Goal: Information Seeking & Learning: Find specific fact

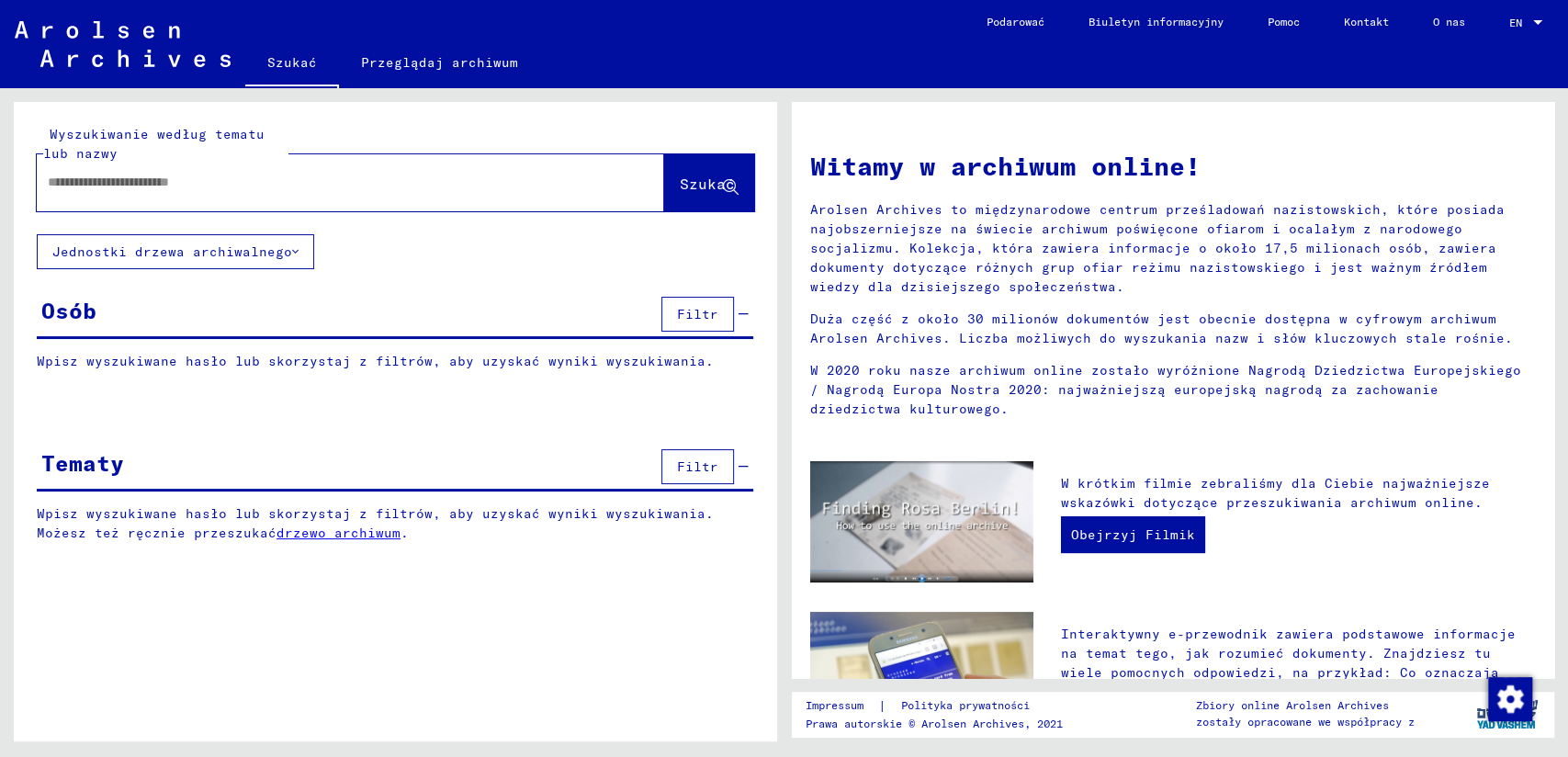
click at [332, 181] on input "text" at bounding box center [328, 182] width 561 height 20
type input "********"
click at [720, 179] on span "Szukać" at bounding box center [707, 183] width 55 height 19
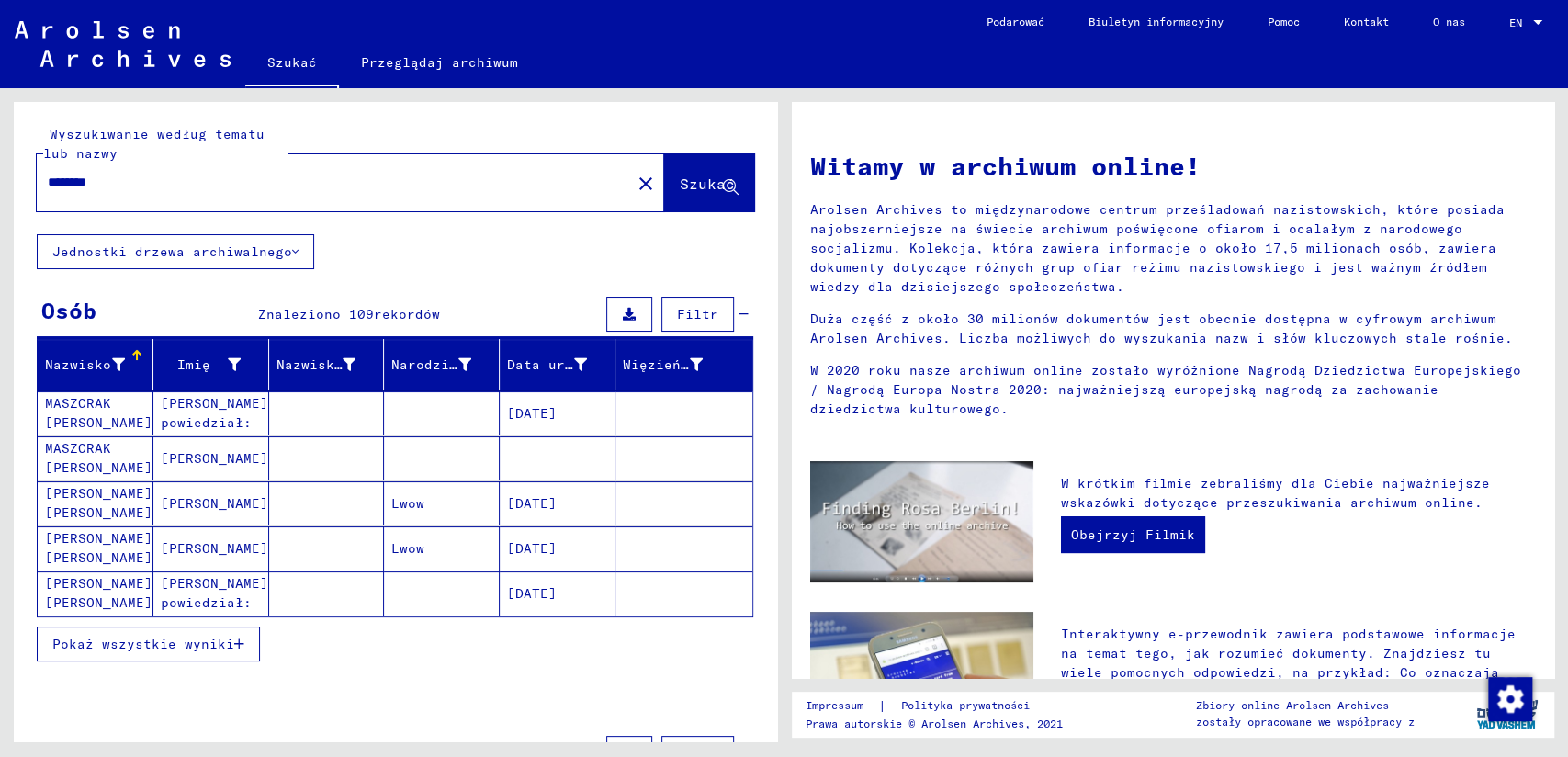
click at [85, 458] on mat-cell "MASZCRAK [PERSON_NAME]" at bounding box center [96, 458] width 116 height 44
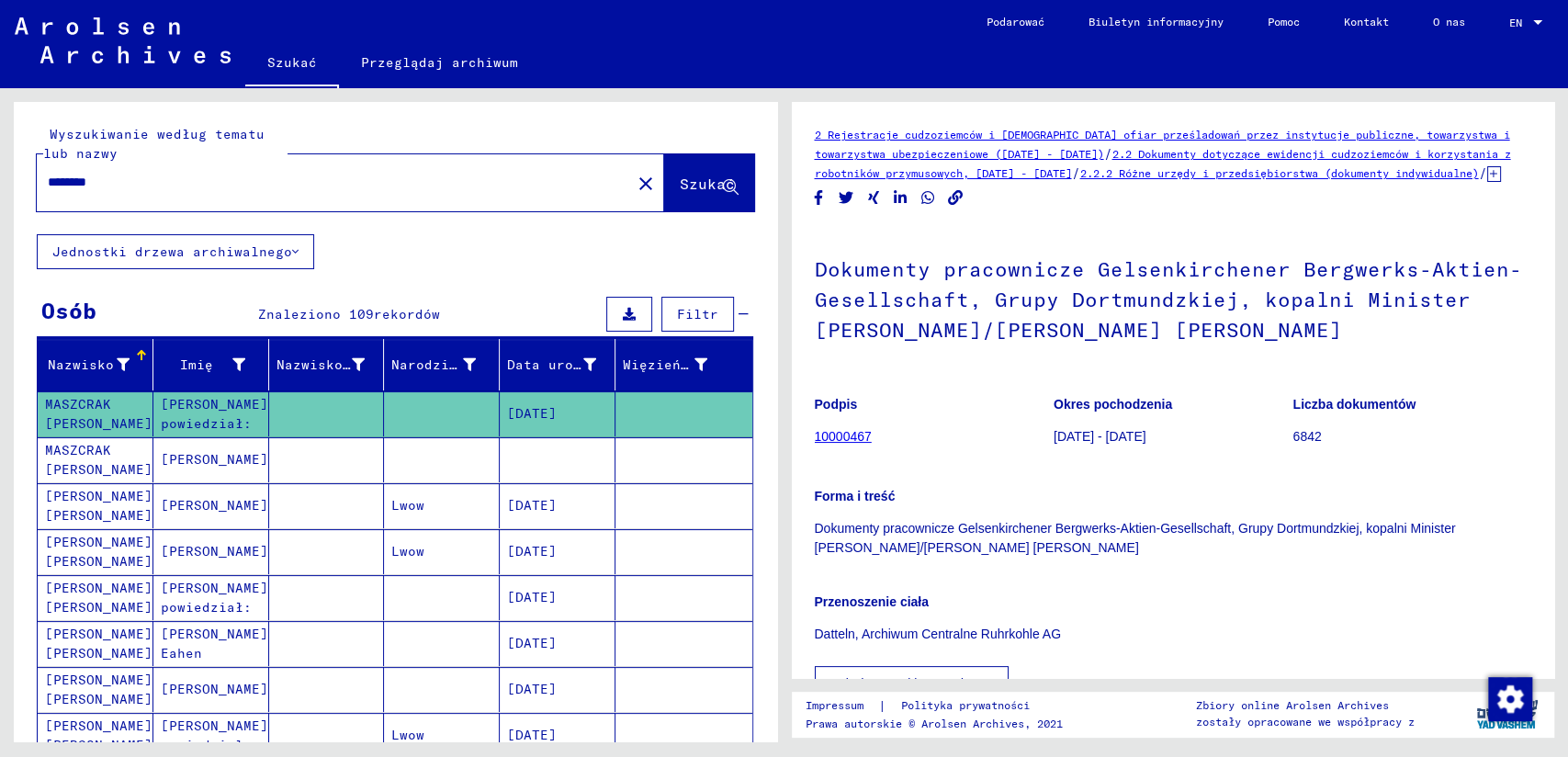
click at [65, 457] on mat-cell "MASZCRAK [PERSON_NAME]" at bounding box center [96, 459] width 116 height 45
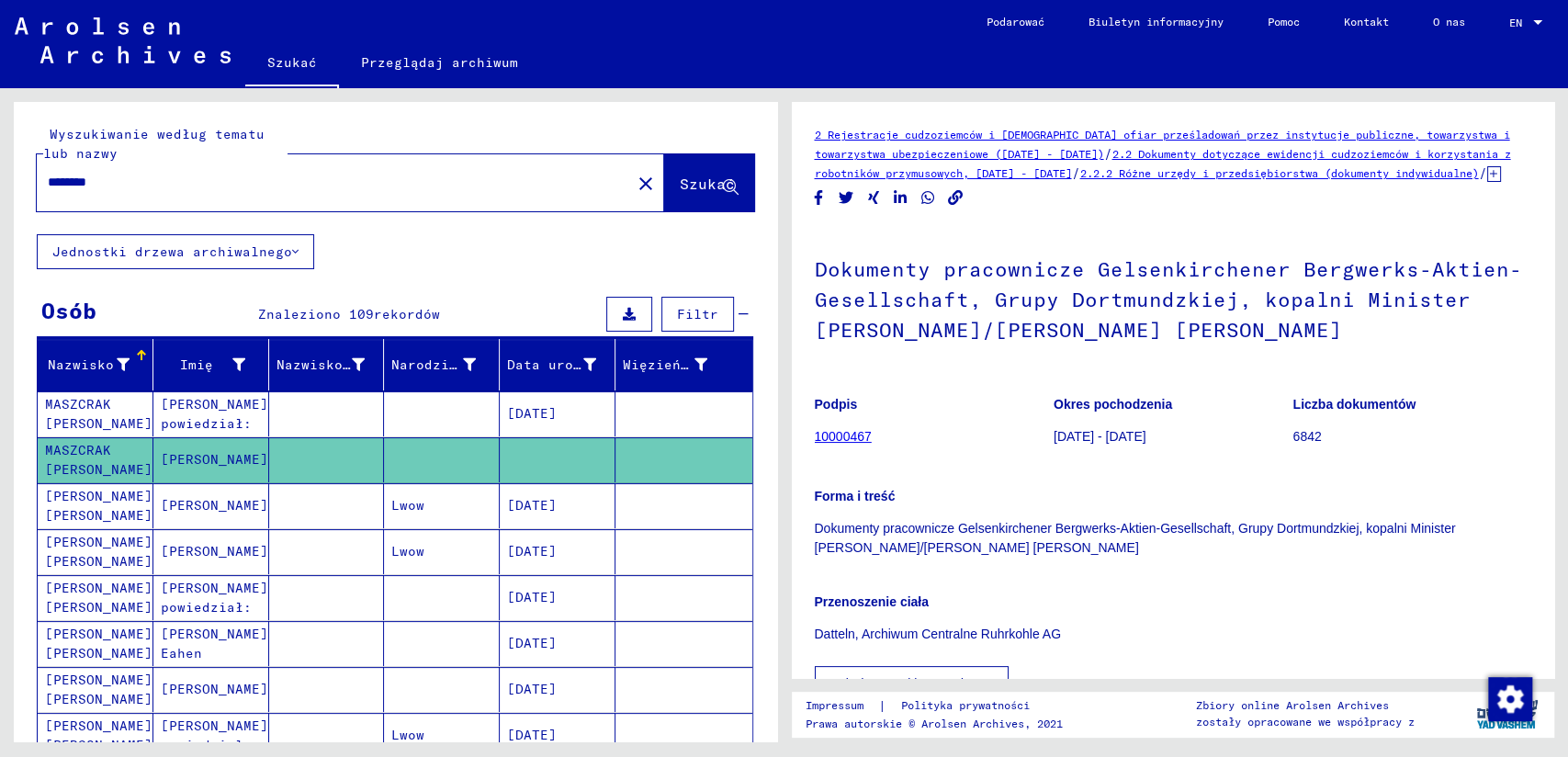
click at [65, 457] on mat-cell "MASZCRAK [PERSON_NAME]" at bounding box center [96, 459] width 116 height 45
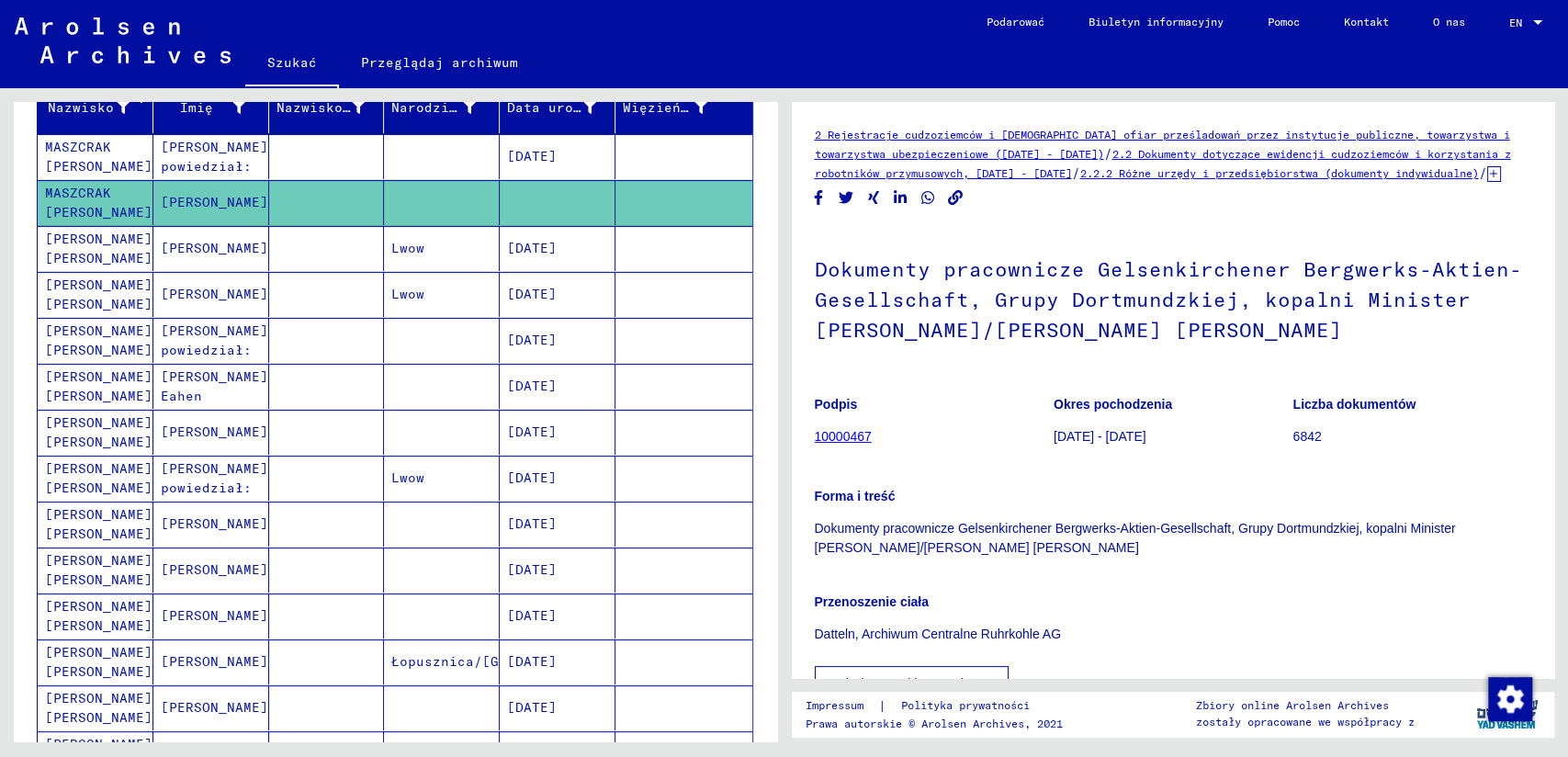
scroll to position [306, 0]
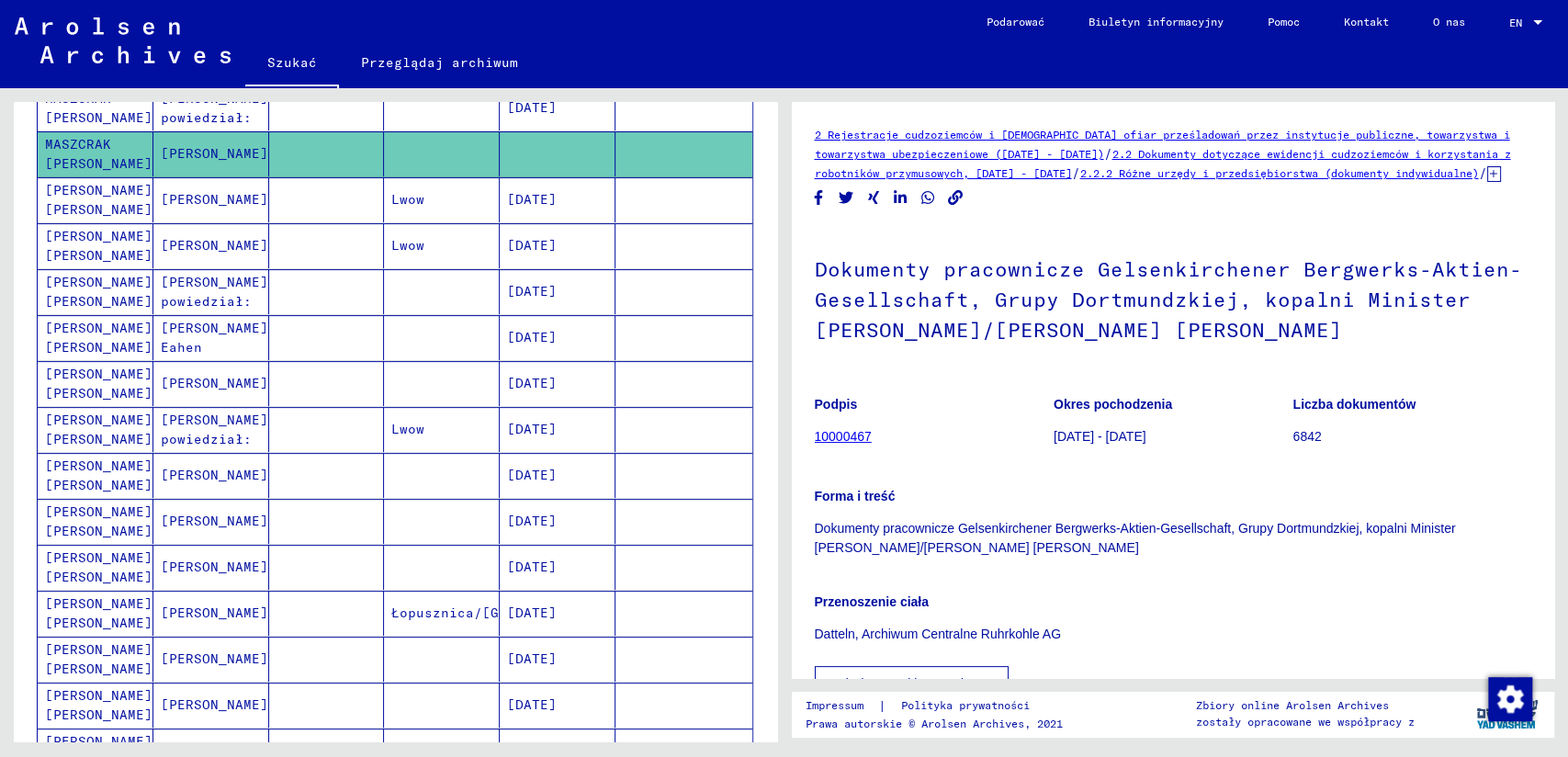
click at [64, 467] on mat-cell "[PERSON_NAME] [PERSON_NAME]" at bounding box center [96, 475] width 116 height 45
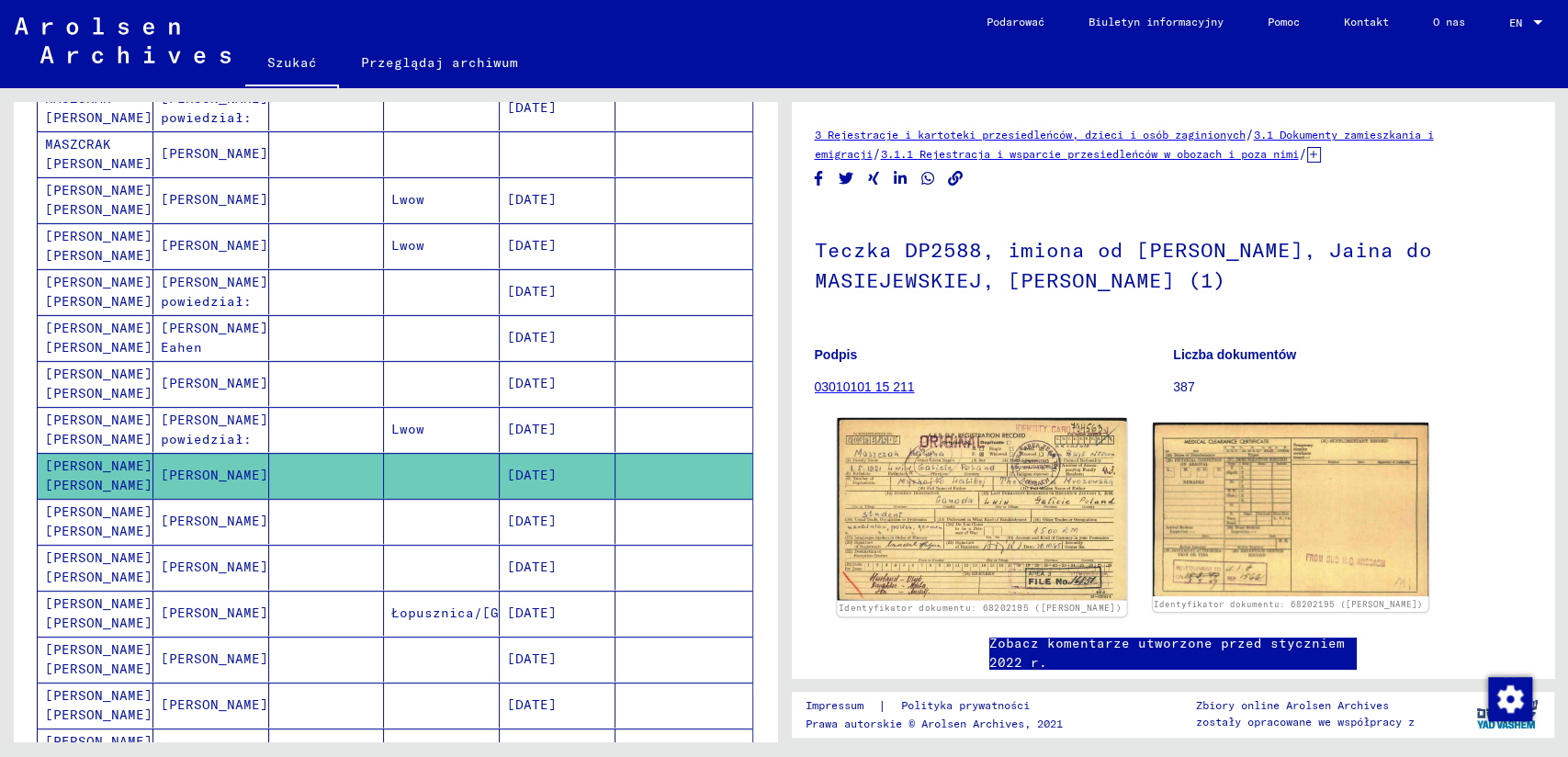
click at [948, 488] on img at bounding box center [982, 508] width 290 height 181
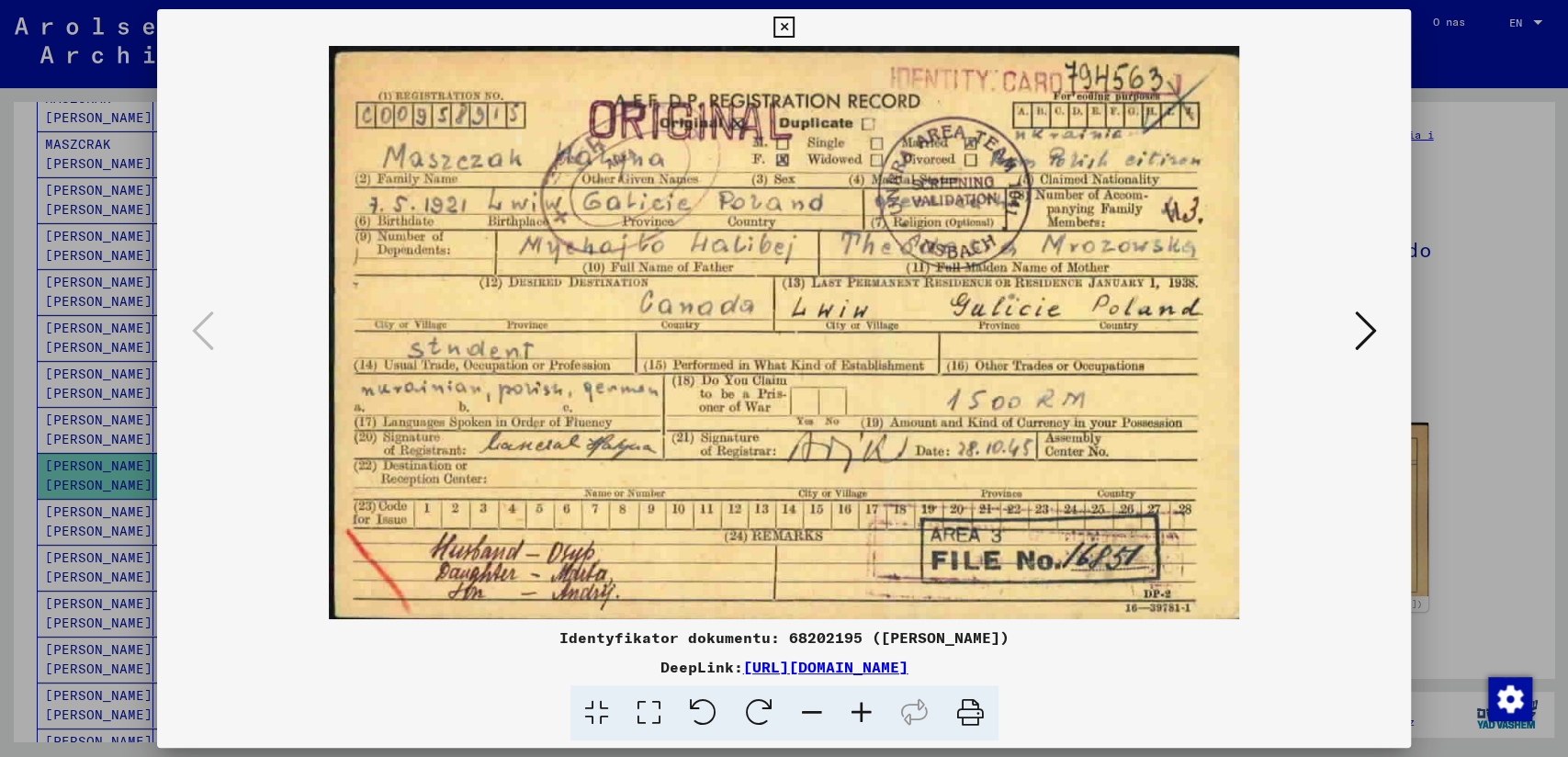
click at [781, 25] on icon at bounding box center [784, 27] width 21 height 22
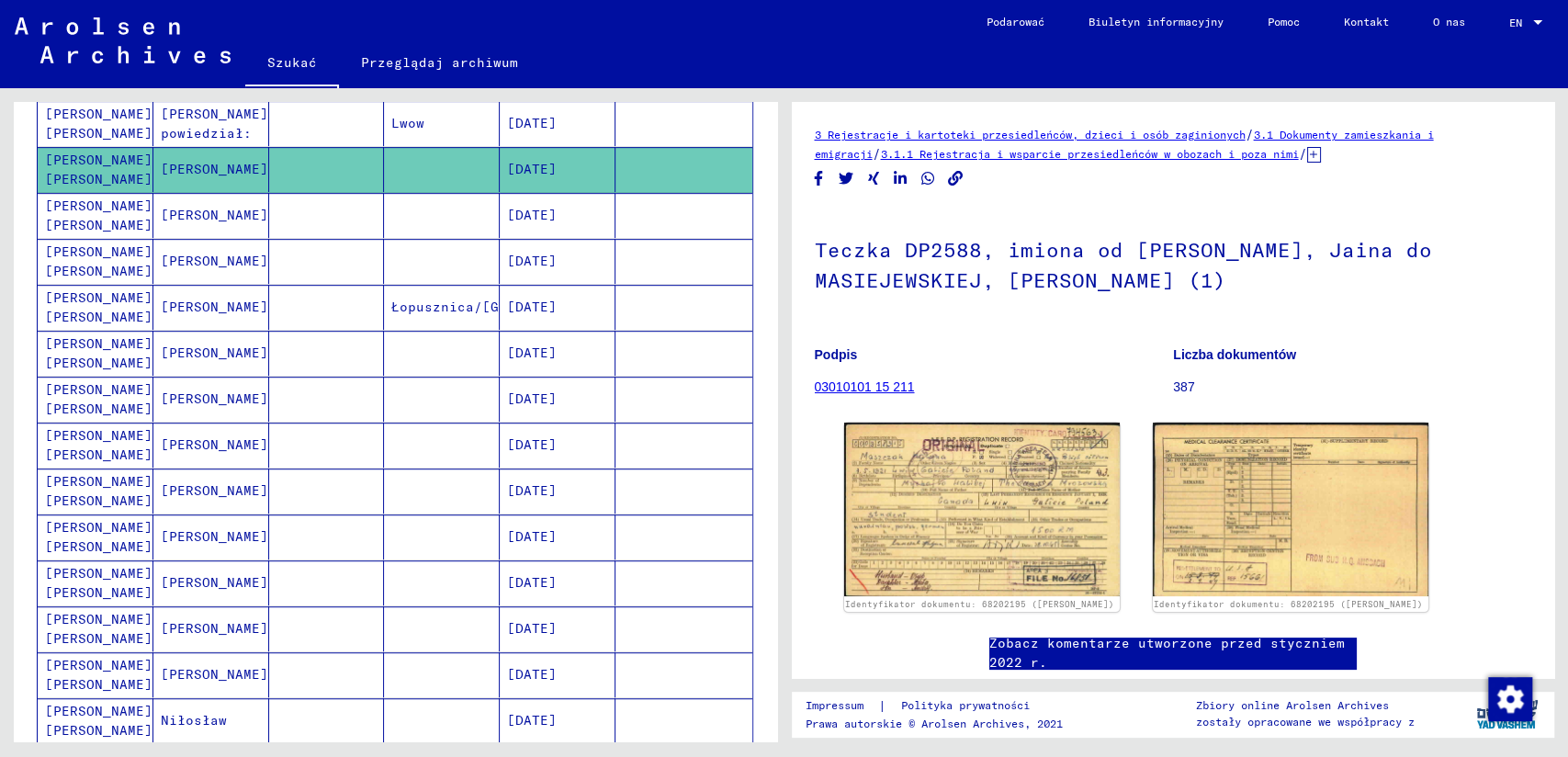
scroll to position [510, 0]
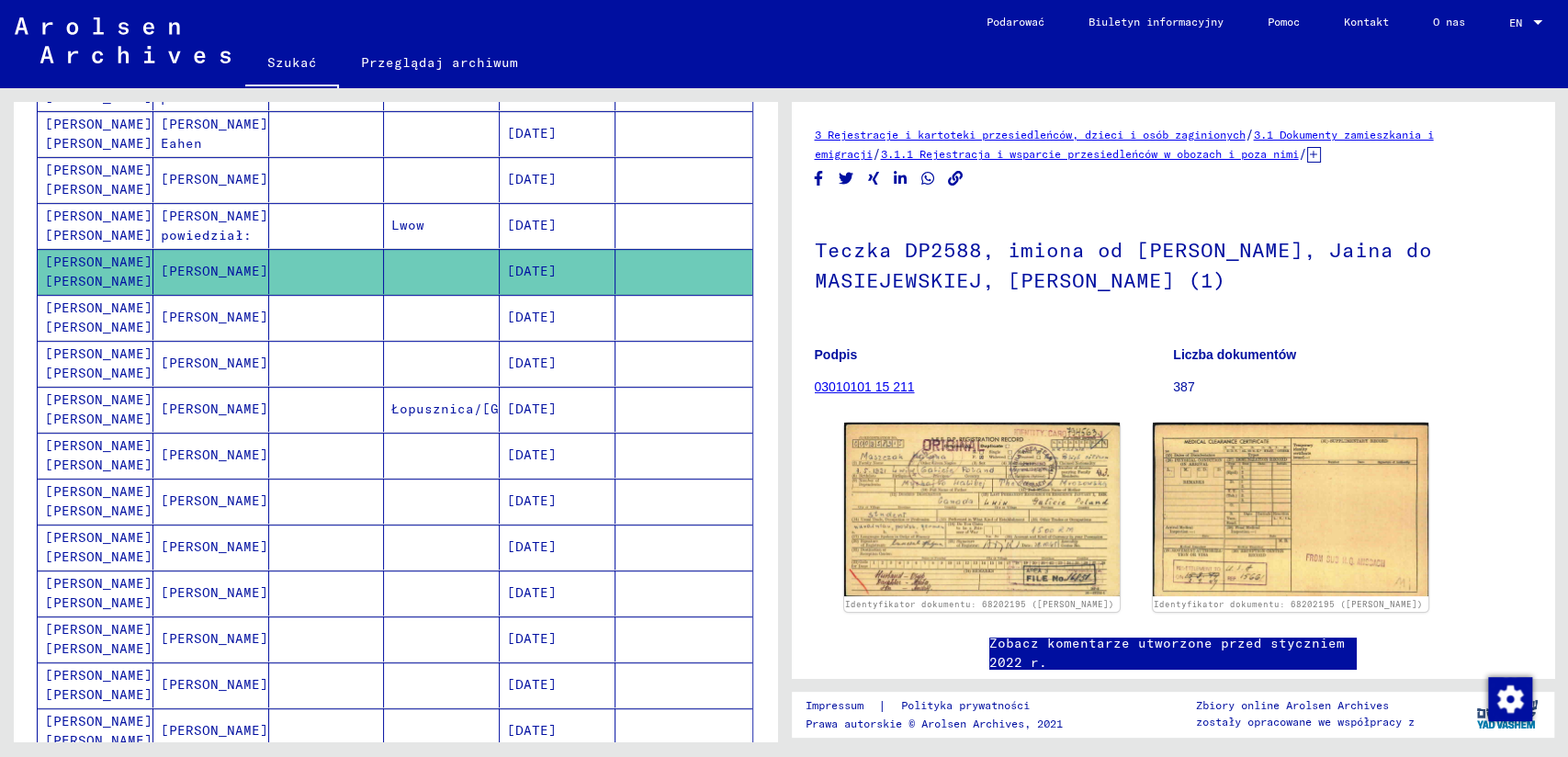
click at [79, 309] on mat-cell "[PERSON_NAME] [PERSON_NAME]" at bounding box center [96, 317] width 116 height 45
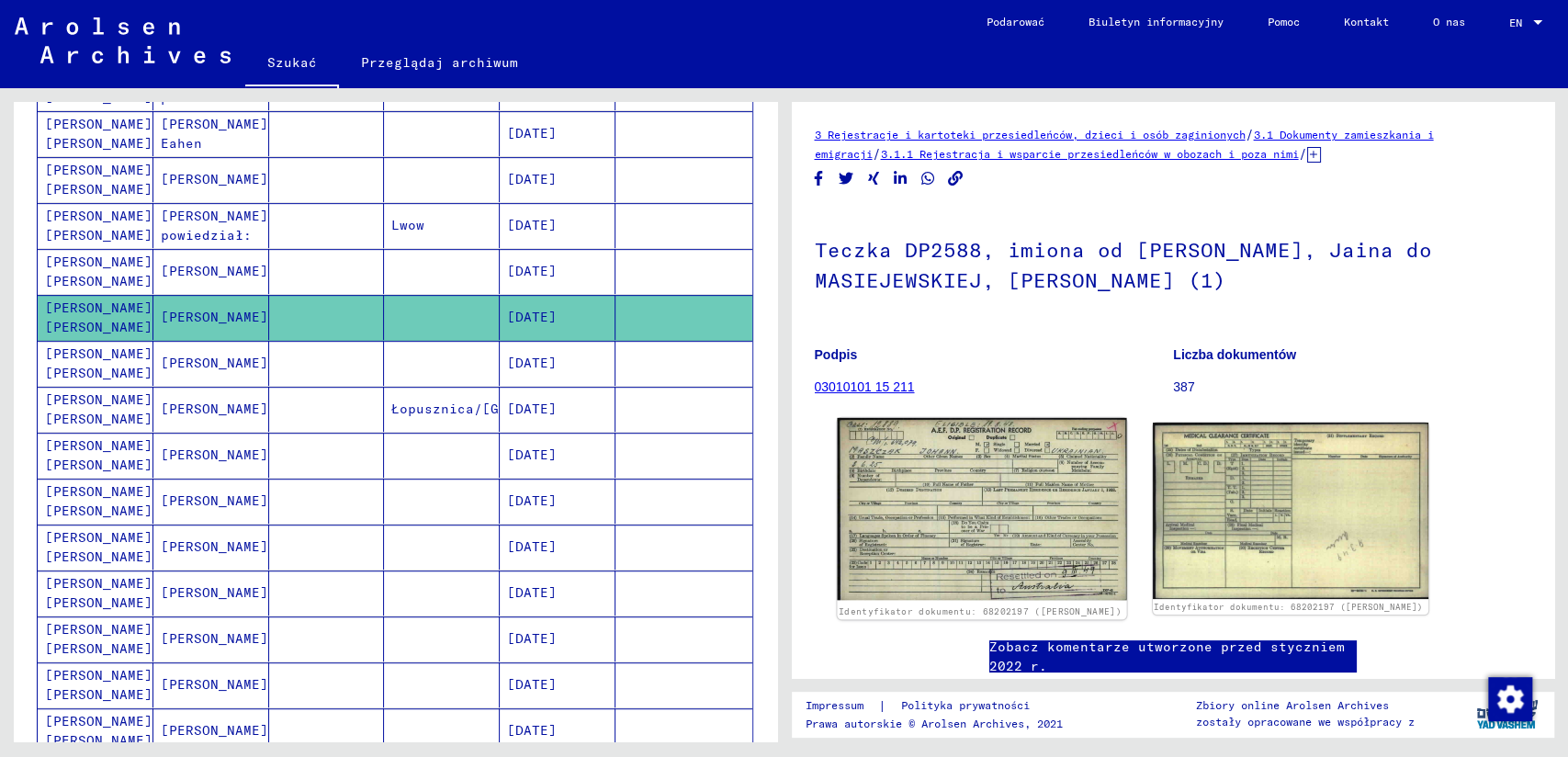
click at [1044, 501] on img at bounding box center [982, 508] width 290 height 181
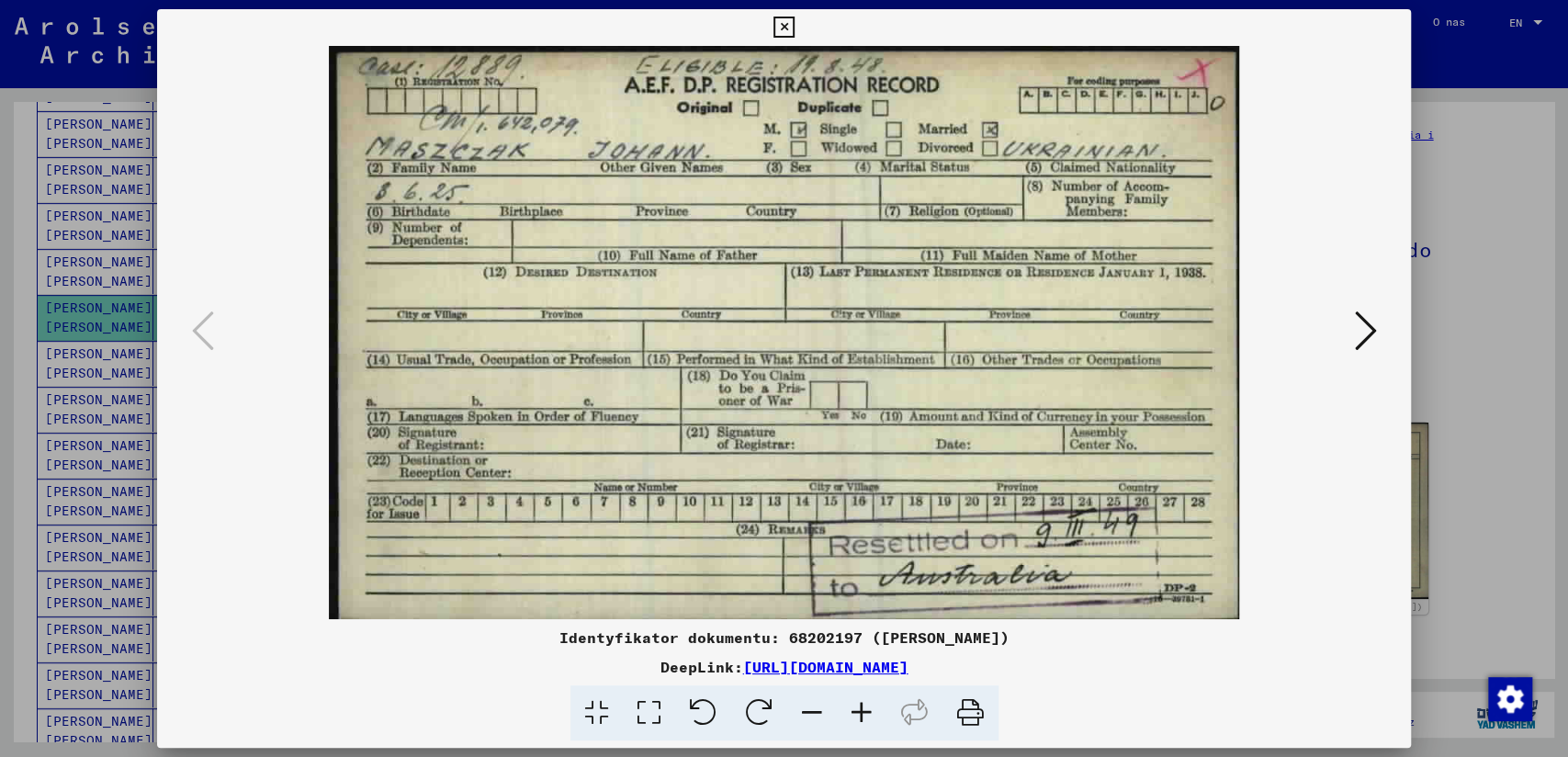
click at [1354, 336] on icon at bounding box center [1365, 330] width 22 height 44
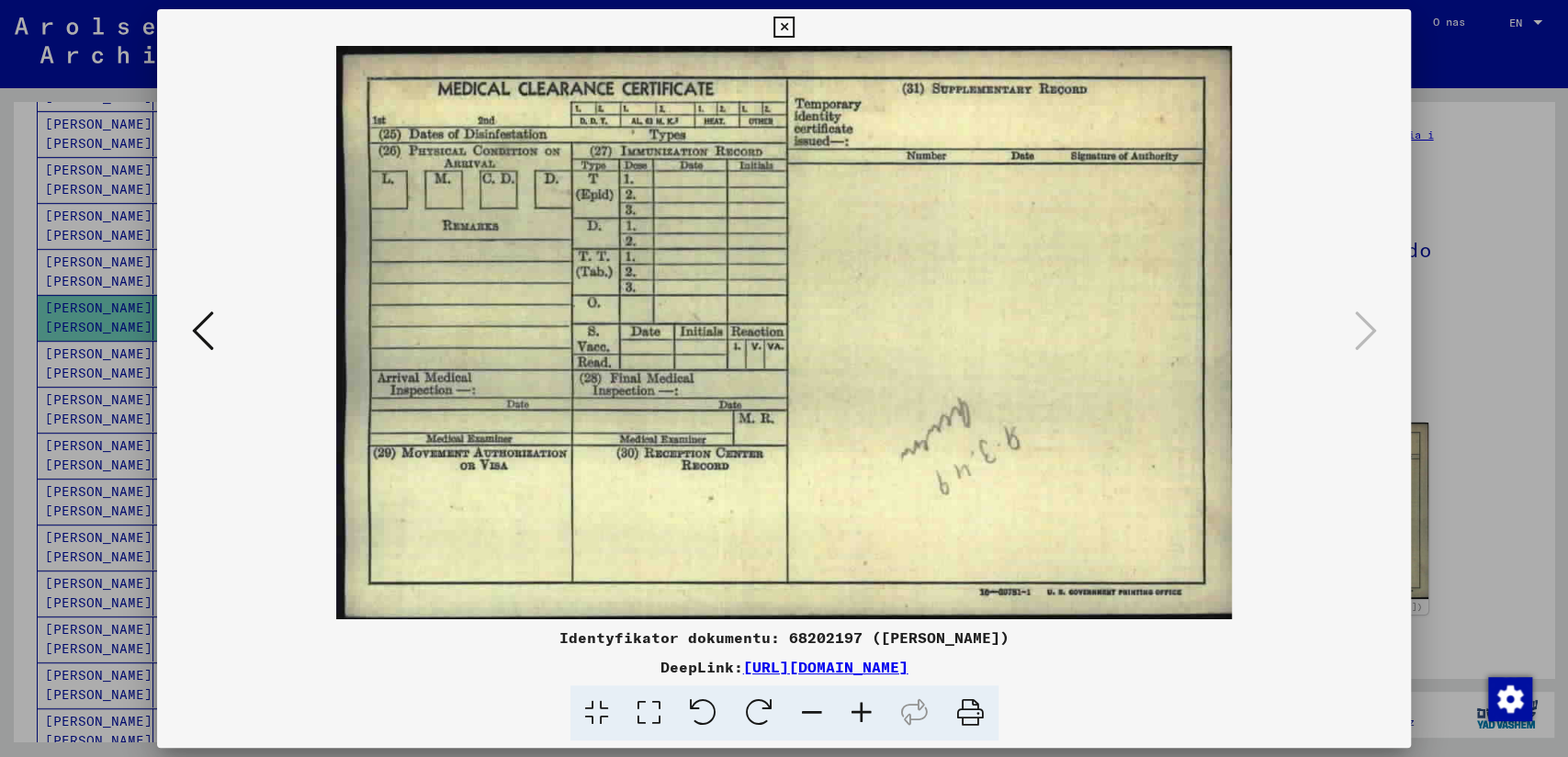
click at [200, 335] on icon at bounding box center [203, 330] width 22 height 44
